Goal: Transaction & Acquisition: Purchase product/service

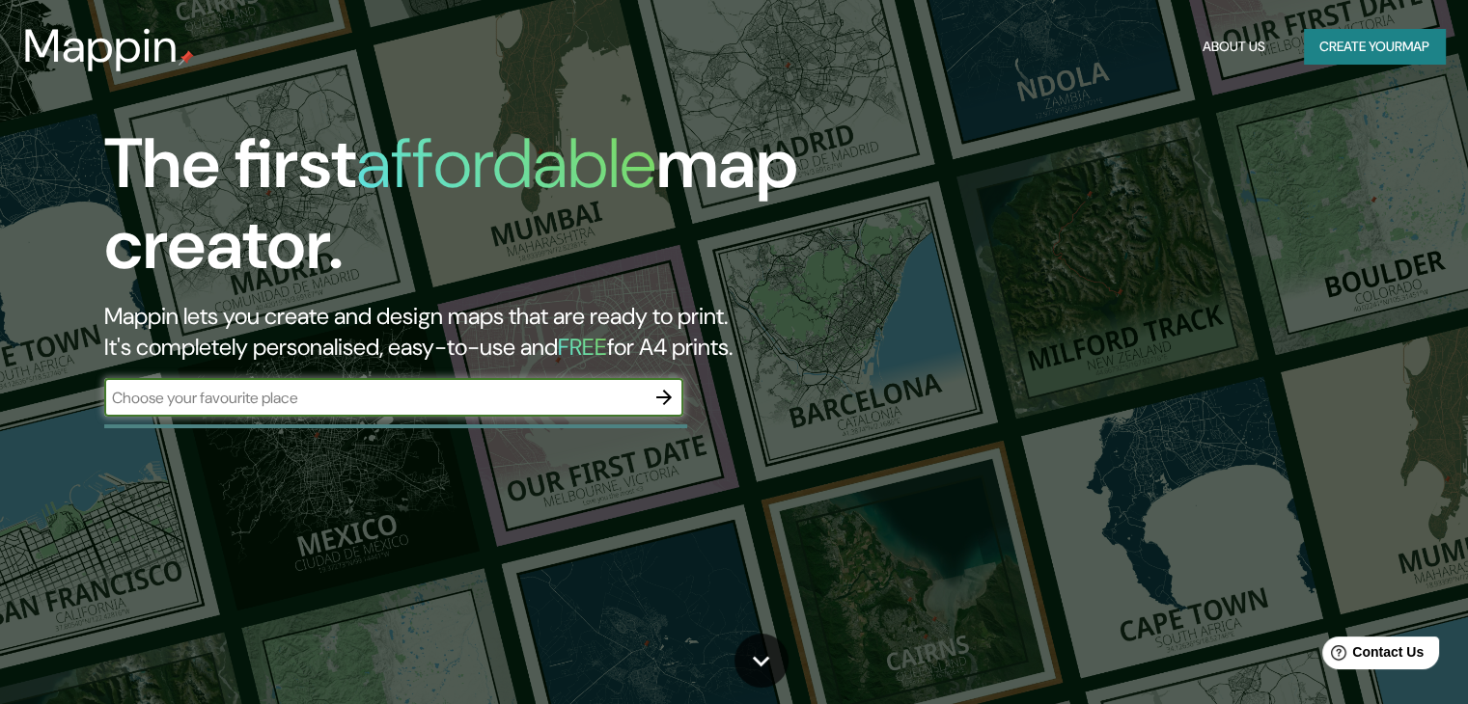
click at [1352, 38] on button "Create your map" at bounding box center [1374, 47] width 141 height 36
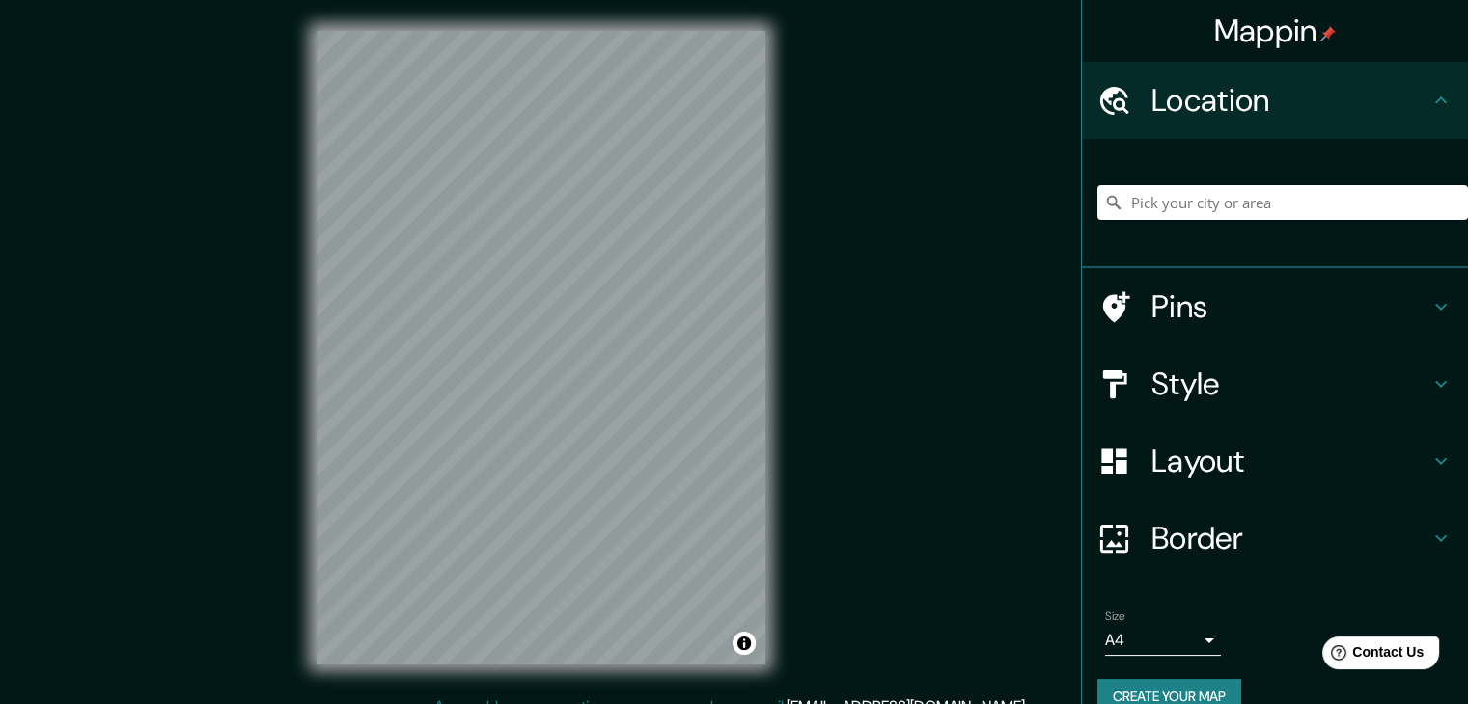
click at [1127, 213] on input "Pick your city or area" at bounding box center [1282, 202] width 371 height 35
type input "l"
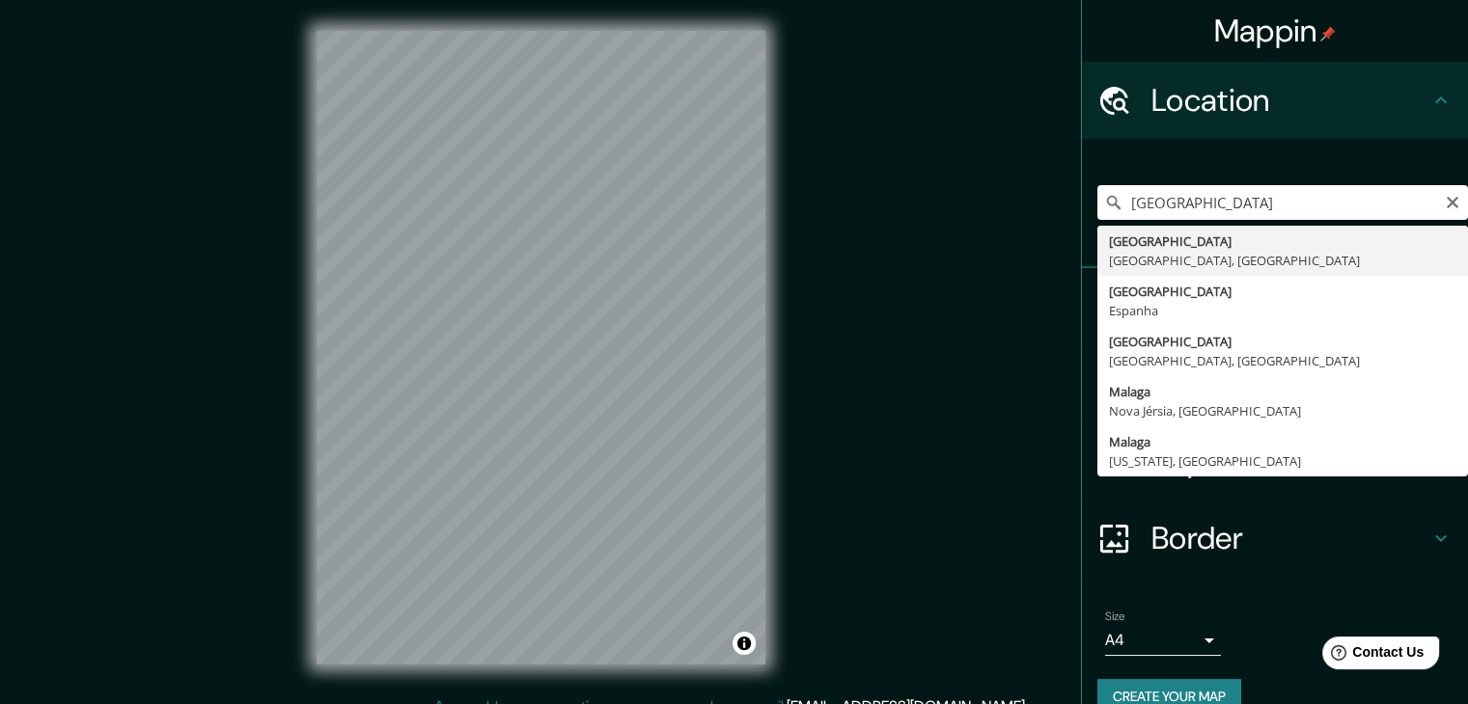
type input "[GEOGRAPHIC_DATA], [GEOGRAPHIC_DATA], [GEOGRAPHIC_DATA]"
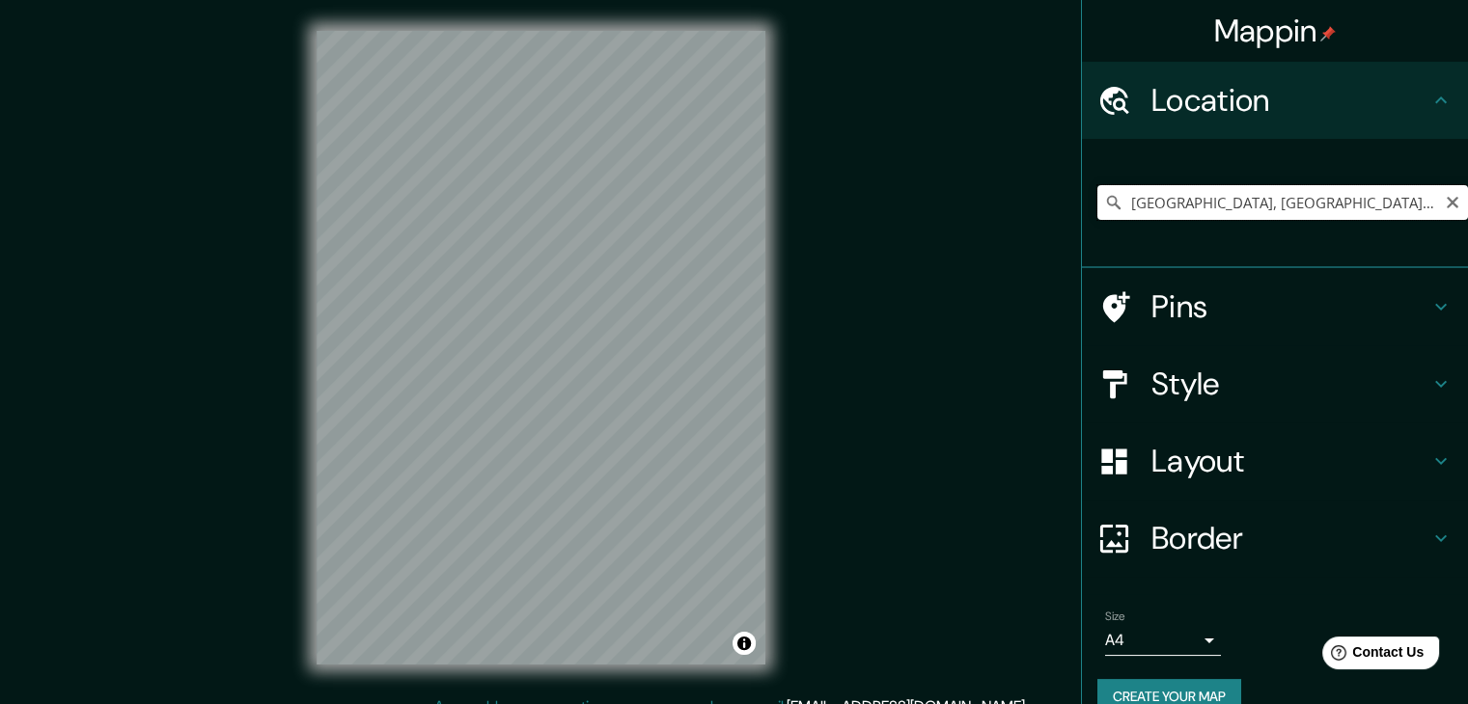
click at [1428, 198] on input "[GEOGRAPHIC_DATA], [GEOGRAPHIC_DATA], [GEOGRAPHIC_DATA]" at bounding box center [1282, 202] width 371 height 35
click at [1445, 199] on icon "Clear" at bounding box center [1452, 202] width 15 height 15
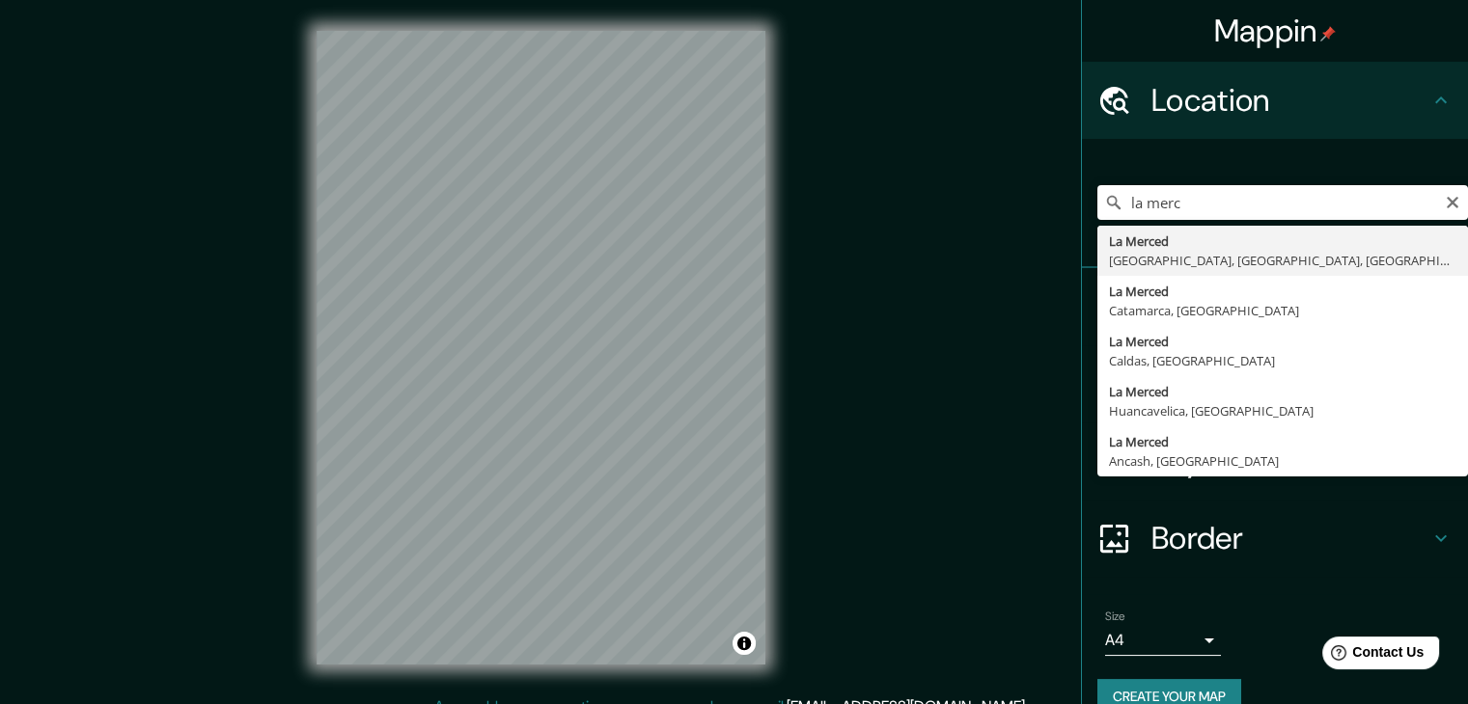
type input "[GEOGRAPHIC_DATA], [GEOGRAPHIC_DATA], [GEOGRAPHIC_DATA], [GEOGRAPHIC_DATA]"
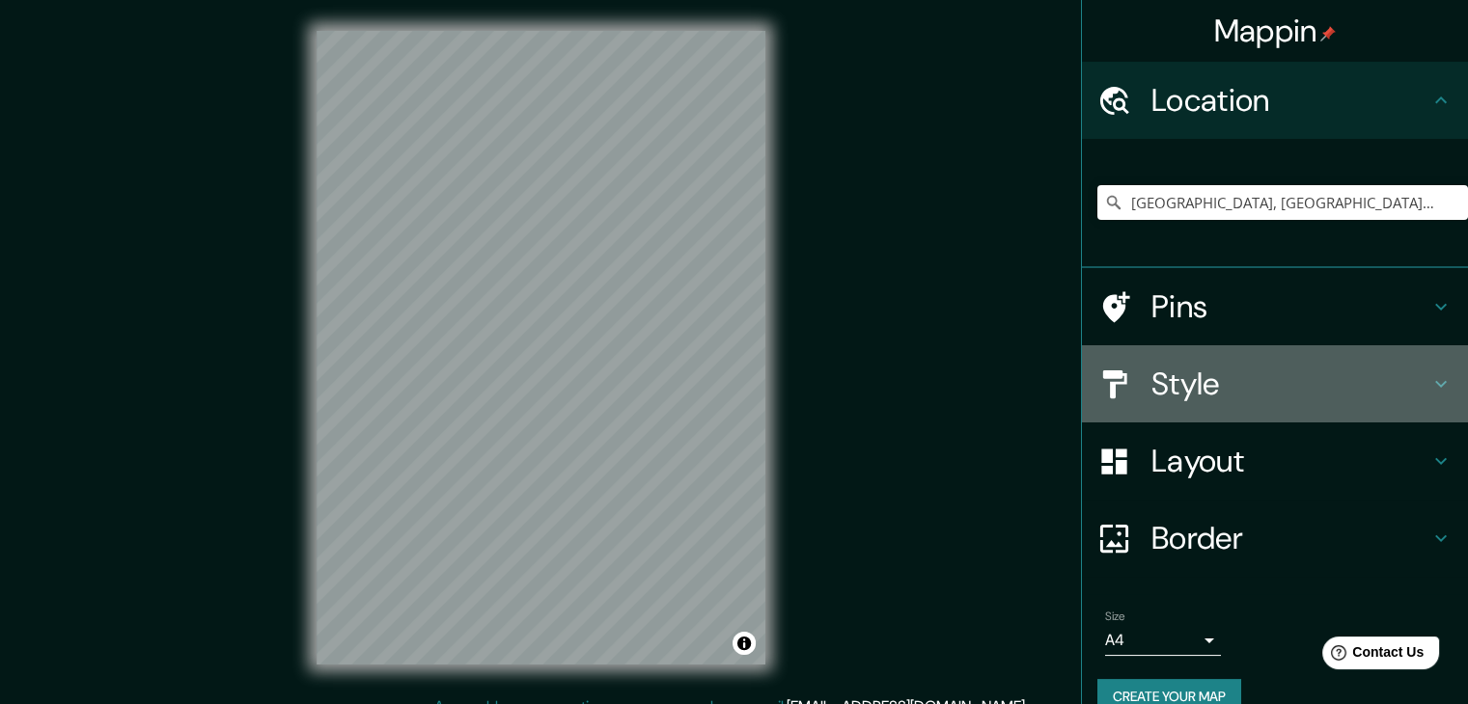
click at [1200, 382] on h4 "Style" at bounding box center [1290, 384] width 278 height 39
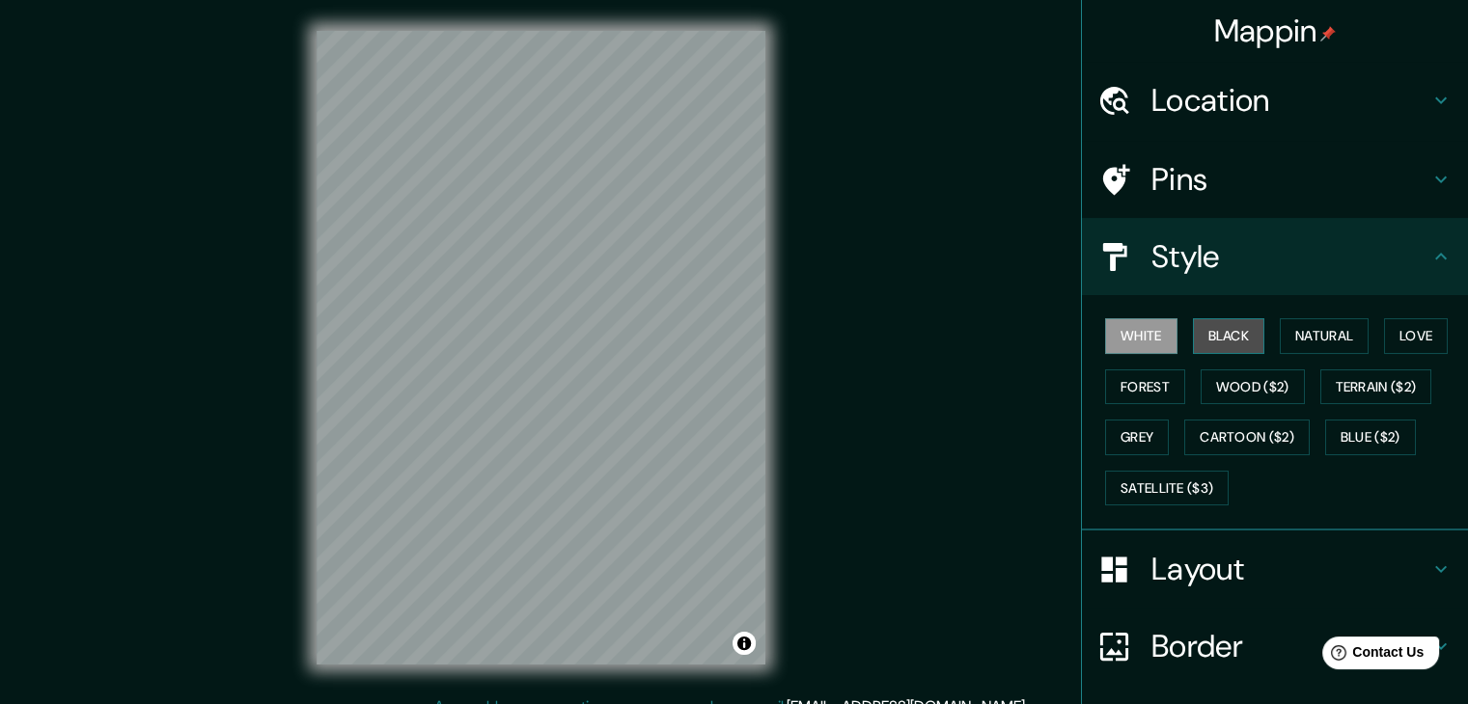
click at [1204, 338] on button "Black" at bounding box center [1229, 336] width 72 height 36
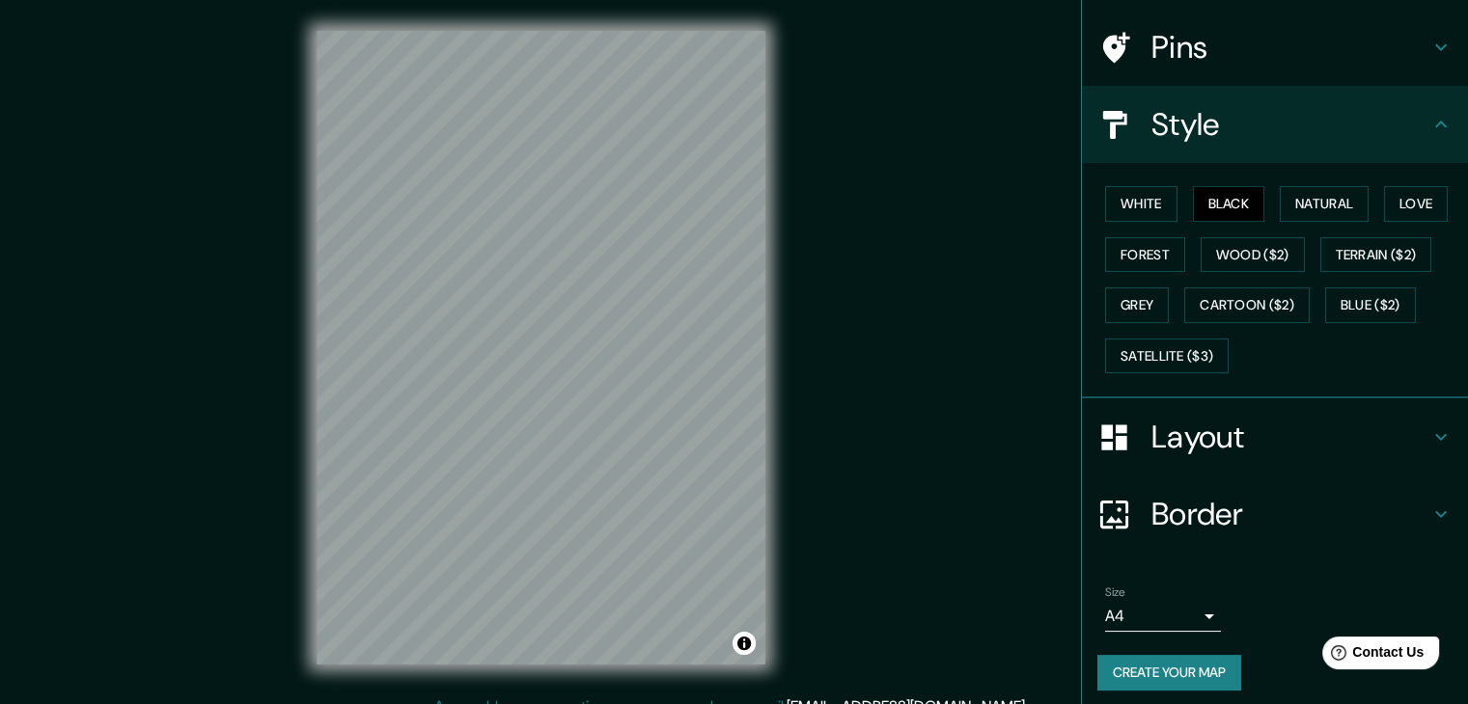
scroll to position [139, 0]
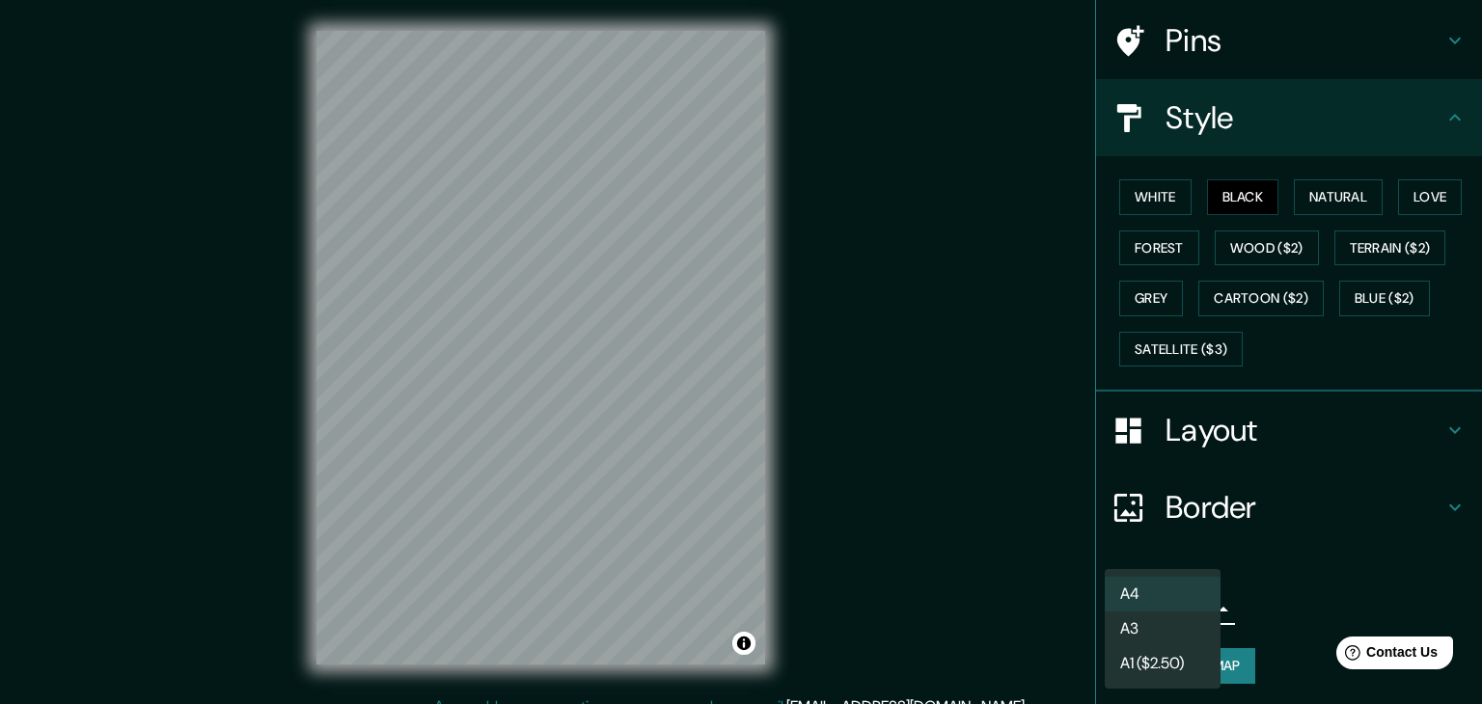
click at [1166, 618] on body "Mappin Location [GEOGRAPHIC_DATA], [GEOGRAPHIC_DATA], [GEOGRAPHIC_DATA], [GEOGR…" at bounding box center [741, 352] width 1482 height 704
click at [1166, 618] on li "A3" at bounding box center [1163, 629] width 116 height 35
type input "a4"
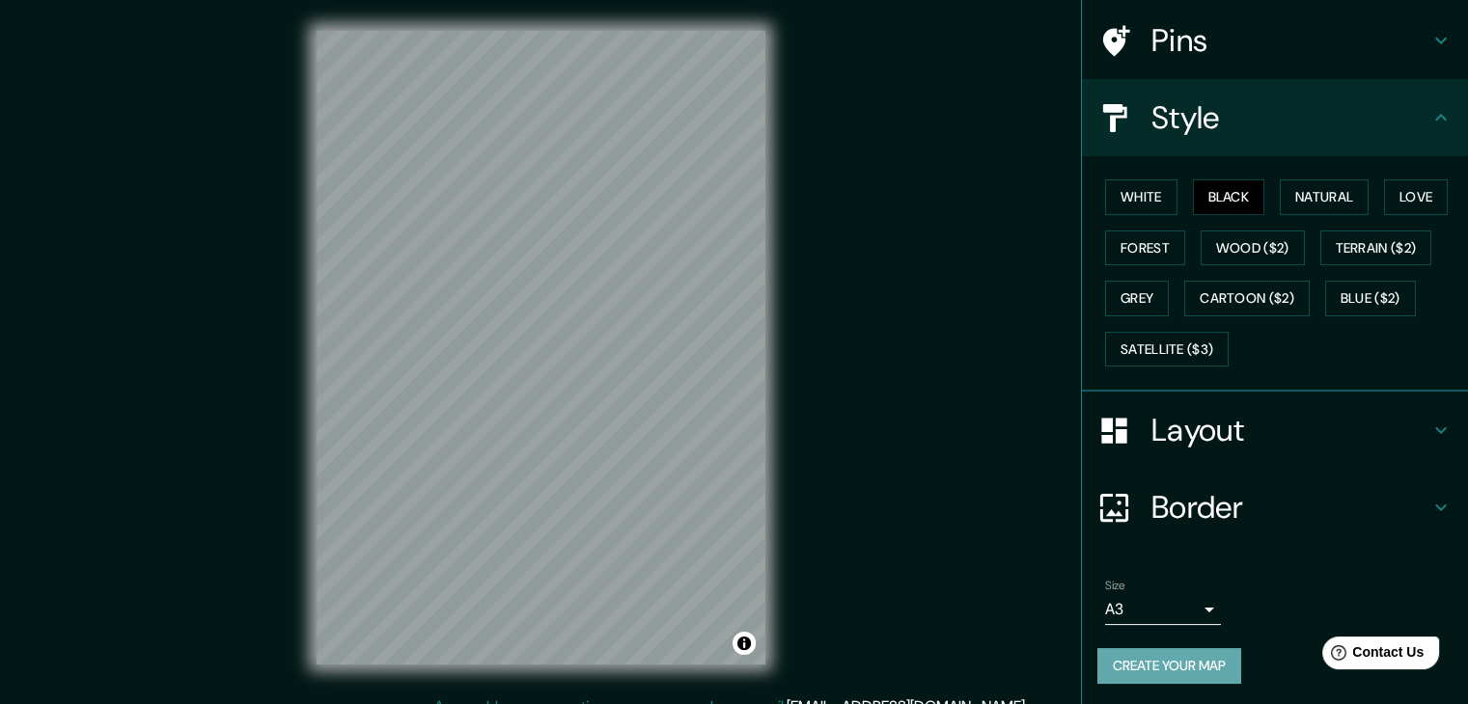
click at [1153, 673] on button "Create your map" at bounding box center [1169, 666] width 144 height 36
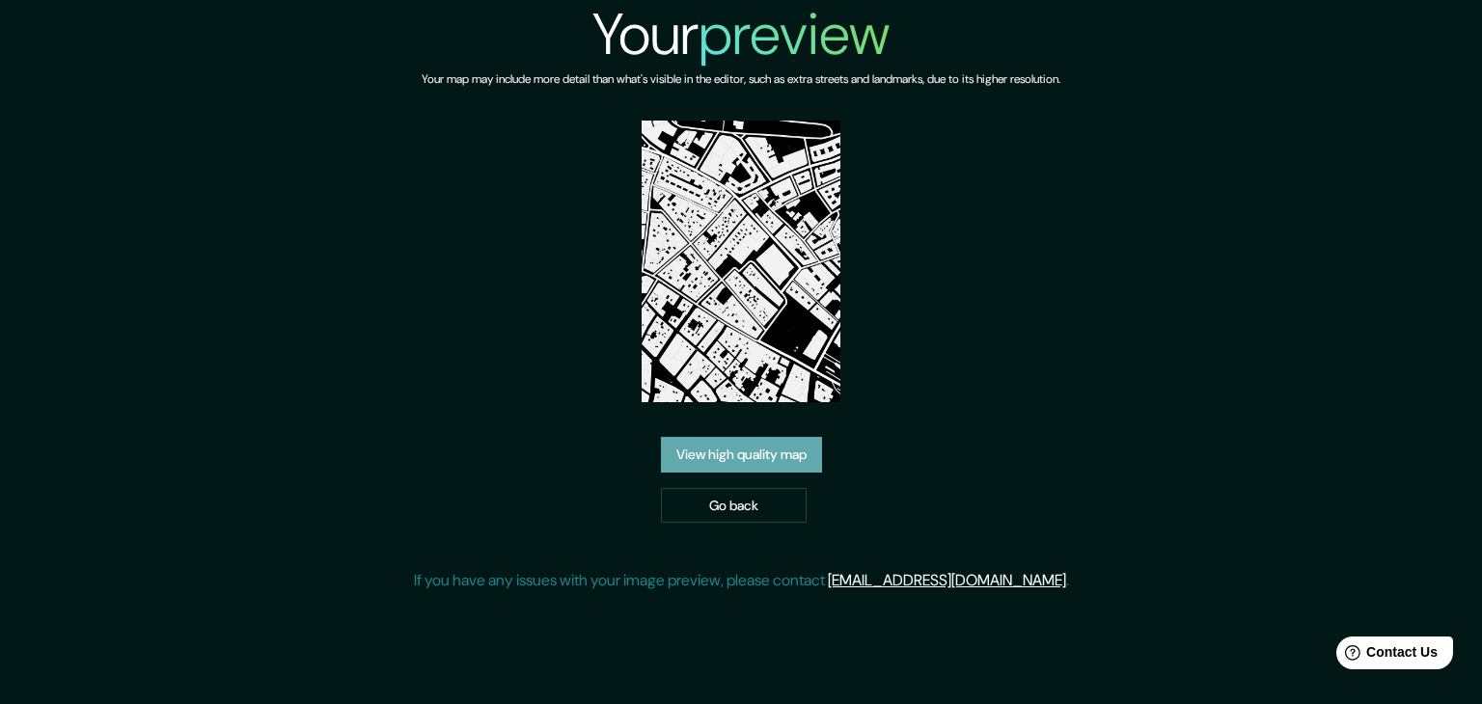
click at [793, 459] on link "View high quality map" at bounding box center [741, 455] width 161 height 36
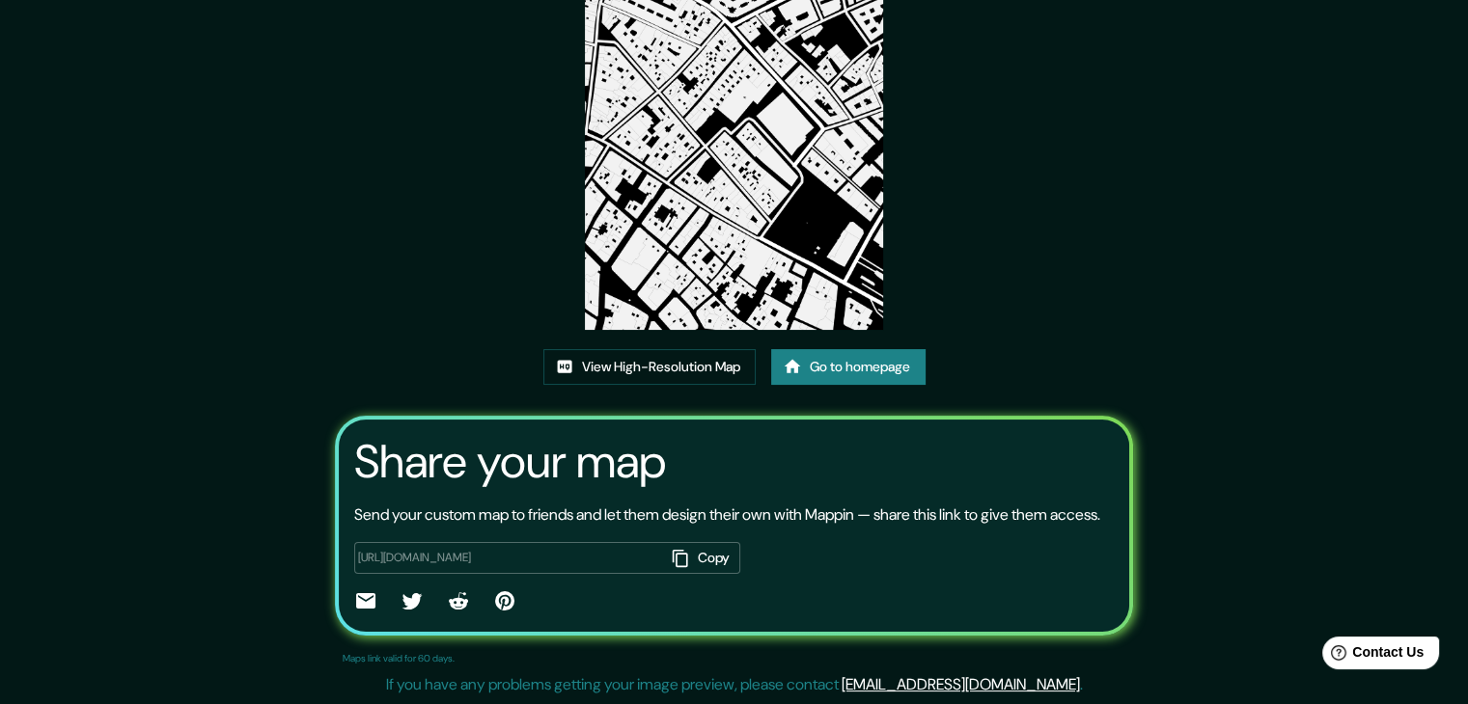
scroll to position [201, 0]
click at [675, 349] on link "View High-Resolution Map" at bounding box center [649, 367] width 212 height 36
